Goal: Task Accomplishment & Management: Use online tool/utility

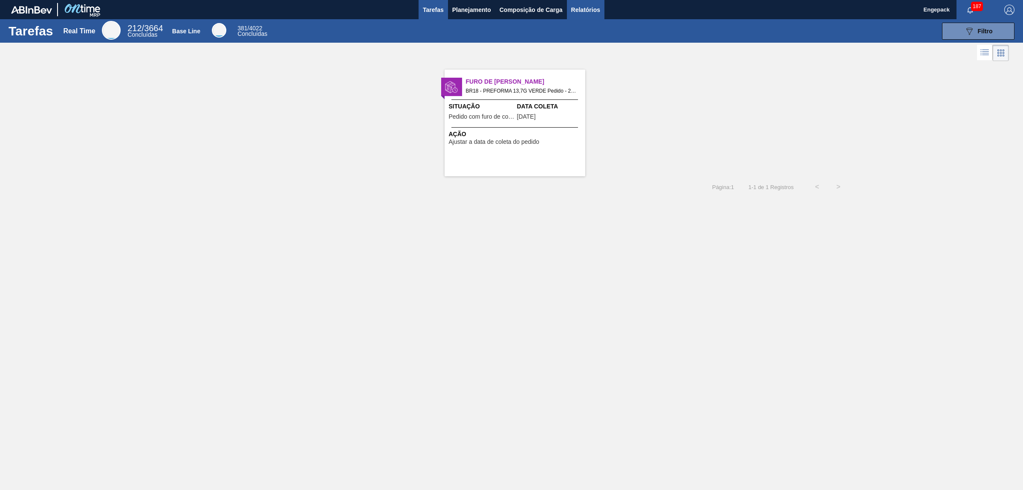
click at [580, 13] on span "Relatórios" at bounding box center [585, 10] width 29 height 10
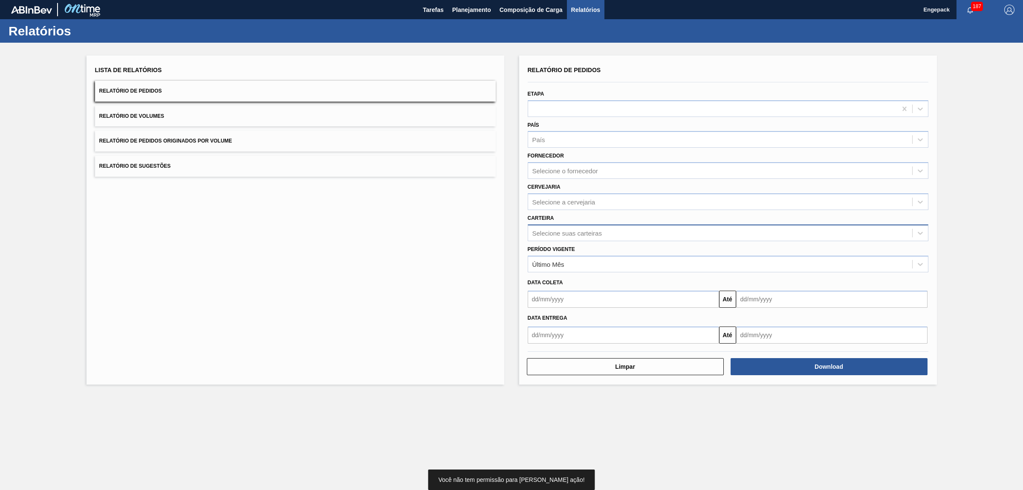
click at [553, 234] on div "Selecione suas carteiras" at bounding box center [568, 232] width 70 height 7
type input "pref"
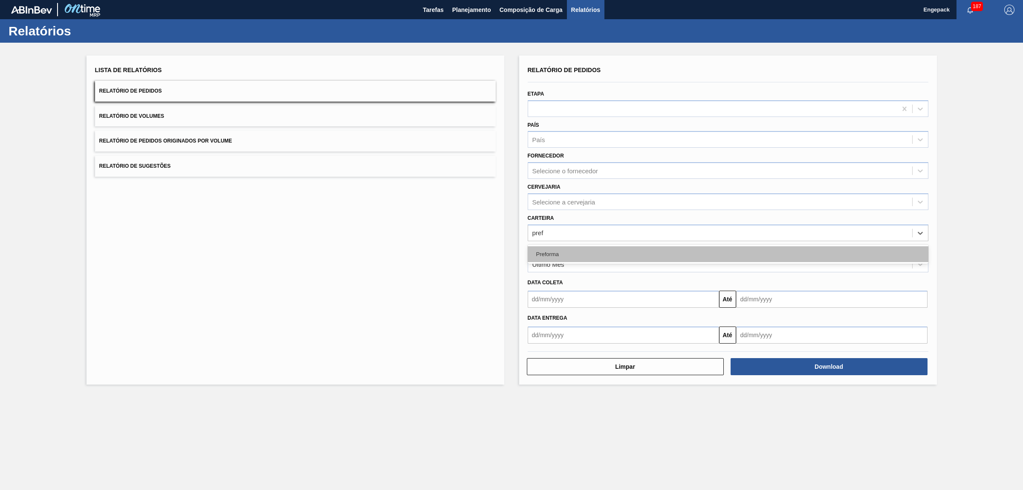
click at [555, 260] on div "Preforma" at bounding box center [728, 254] width 401 height 16
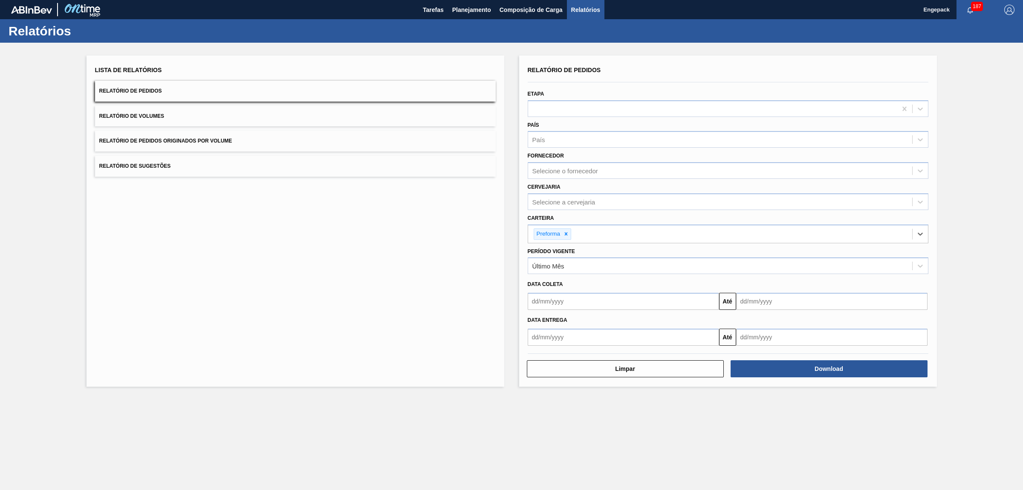
click at [542, 302] on input "text" at bounding box center [623, 301] width 191 height 17
click at [606, 348] on div "1" at bounding box center [607, 349] width 12 height 12
type input "[DATE]"
click at [756, 306] on input "text" at bounding box center [831, 301] width 191 height 17
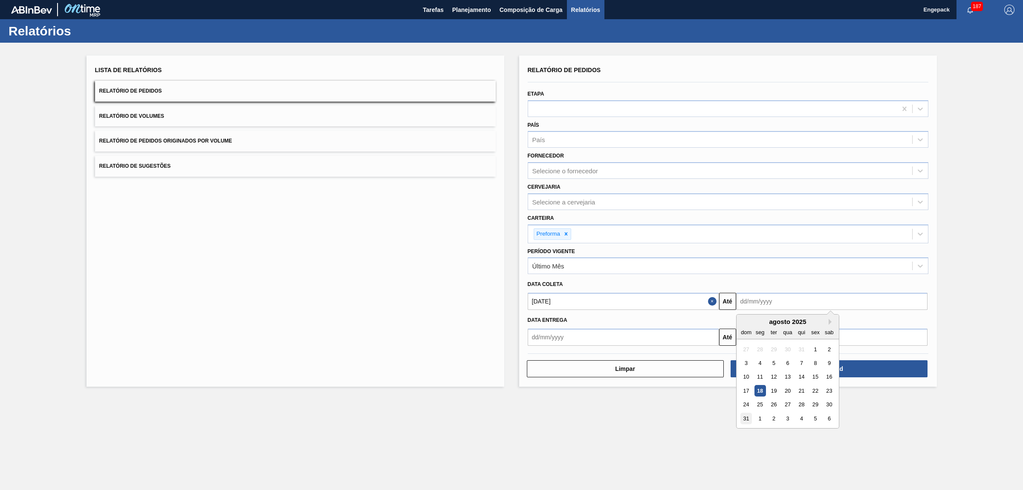
click at [748, 417] on div "31" at bounding box center [747, 418] width 12 height 12
type input "[DATE]"
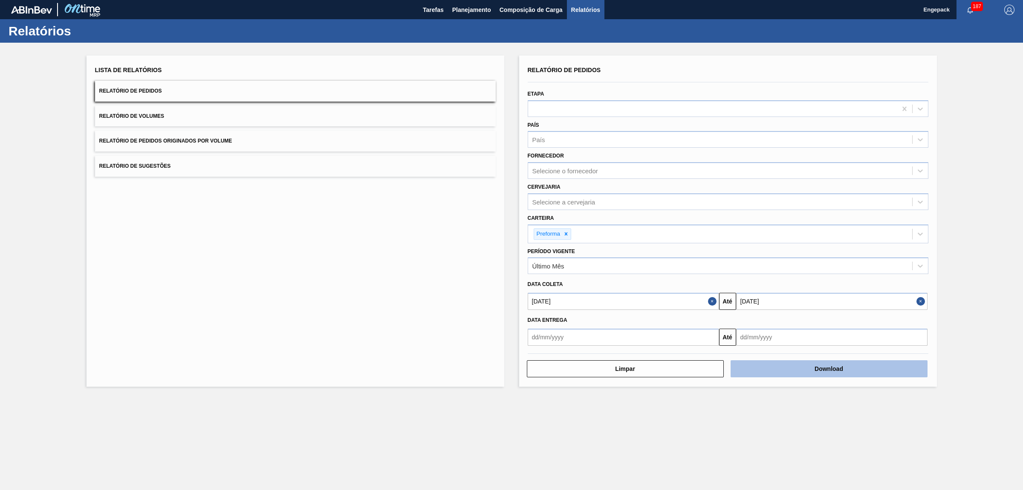
click at [855, 362] on button "Download" at bounding box center [829, 368] width 197 height 17
